Goal: Transaction & Acquisition: Purchase product/service

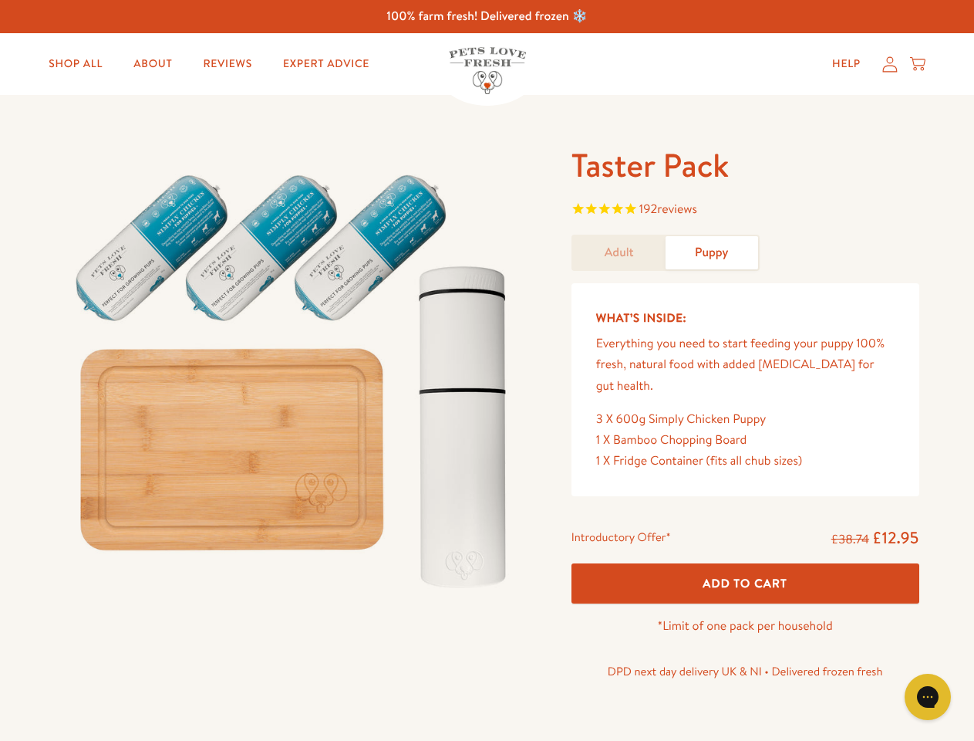
click at [487, 370] on img at bounding box center [295, 374] width 479 height 460
click at [745, 211] on span "192 reviews" at bounding box center [746, 210] width 348 height 23
click at [928, 697] on icon "Open gorgias live chat" at bounding box center [927, 696] width 15 height 15
